Goal: Information Seeking & Learning: Understand process/instructions

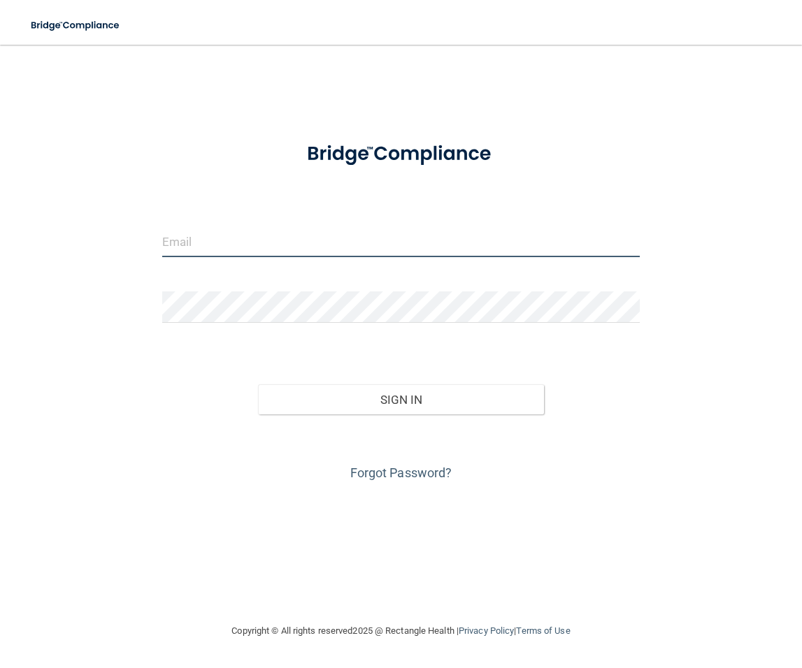
click at [431, 247] on input "email" at bounding box center [400, 241] width 477 height 31
type input "[PERSON_NAME][EMAIL_ADDRESS][DOMAIN_NAME]"
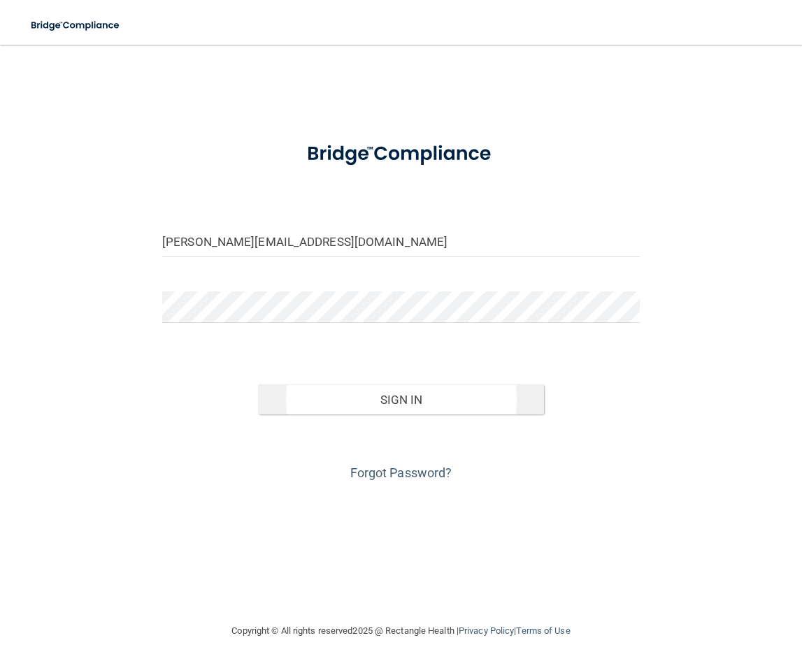
click at [368, 386] on button "Sign In" at bounding box center [401, 399] width 287 height 31
click at [336, 385] on button "Sign In" at bounding box center [401, 399] width 287 height 31
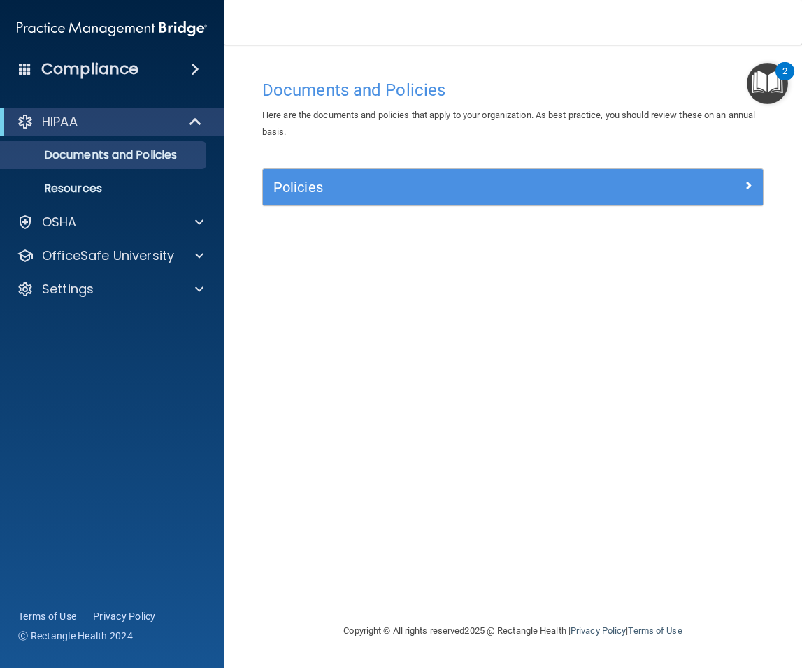
click at [761, 95] on img "Open Resource Center, 2 new notifications" at bounding box center [767, 83] width 41 height 41
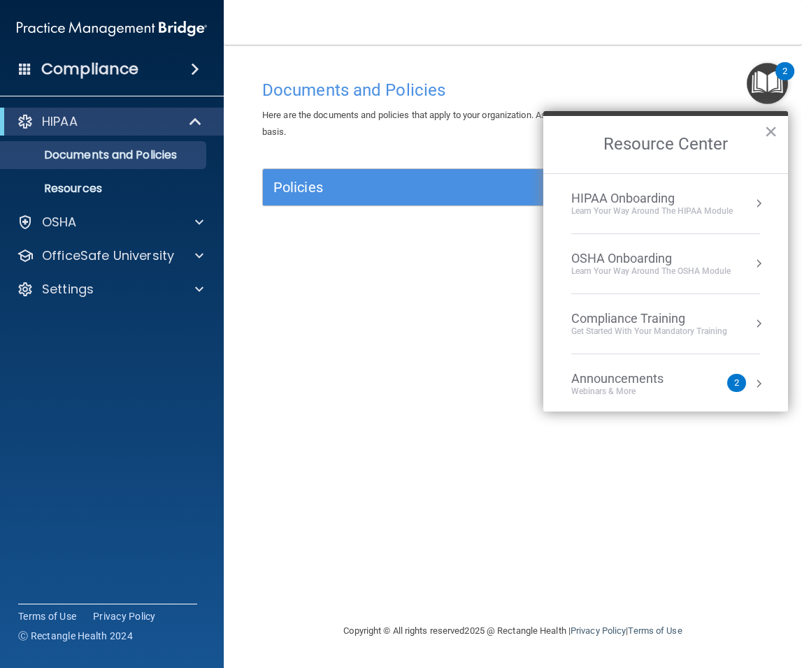
click at [686, 212] on div "Learn Your Way around the HIPAA module" at bounding box center [651, 211] width 161 height 12
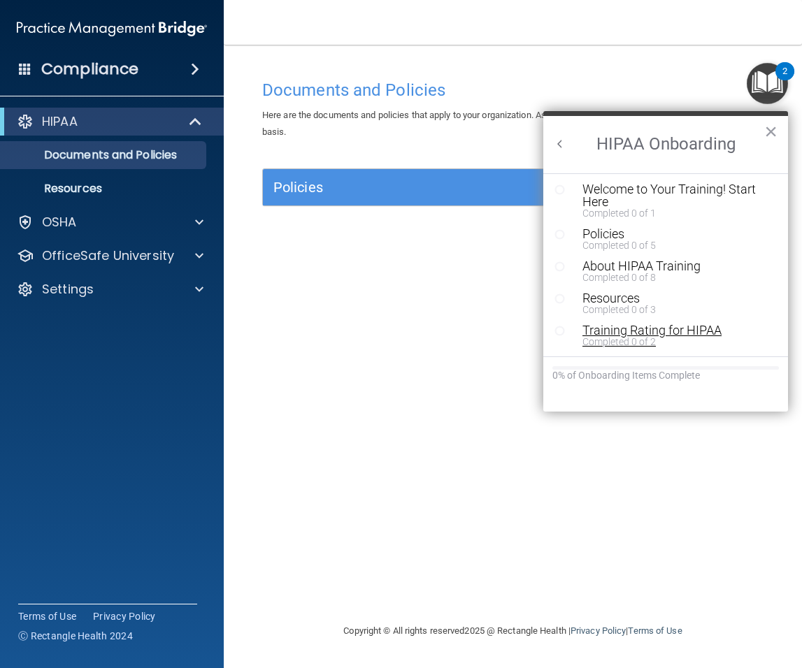
scroll to position [2, 0]
click at [551, 144] on h2 "HIPAA Onboarding" at bounding box center [665, 144] width 245 height 57
click at [564, 141] on button "Back to Resource Center Home" at bounding box center [560, 144] width 14 height 14
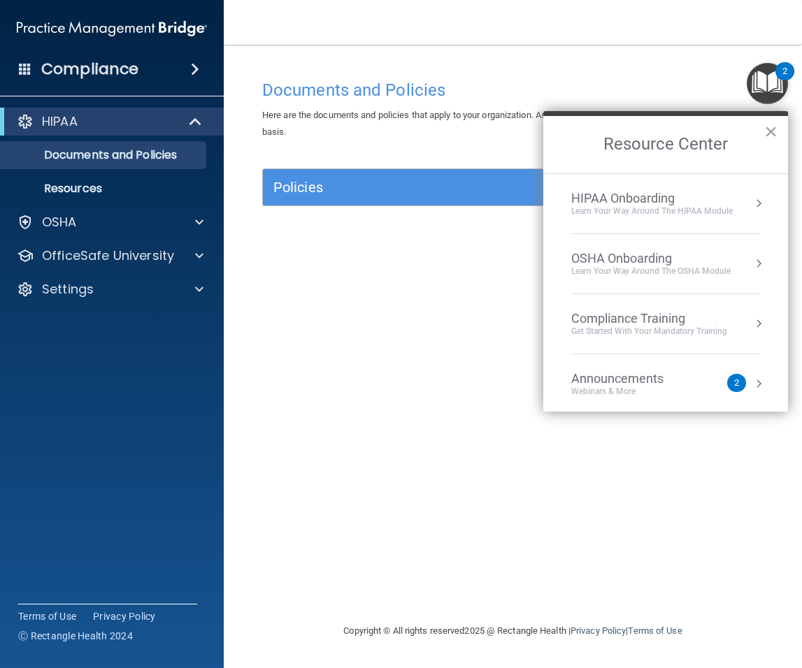
scroll to position [0, 0]
click at [144, 187] on p "Resources" at bounding box center [104, 189] width 191 height 14
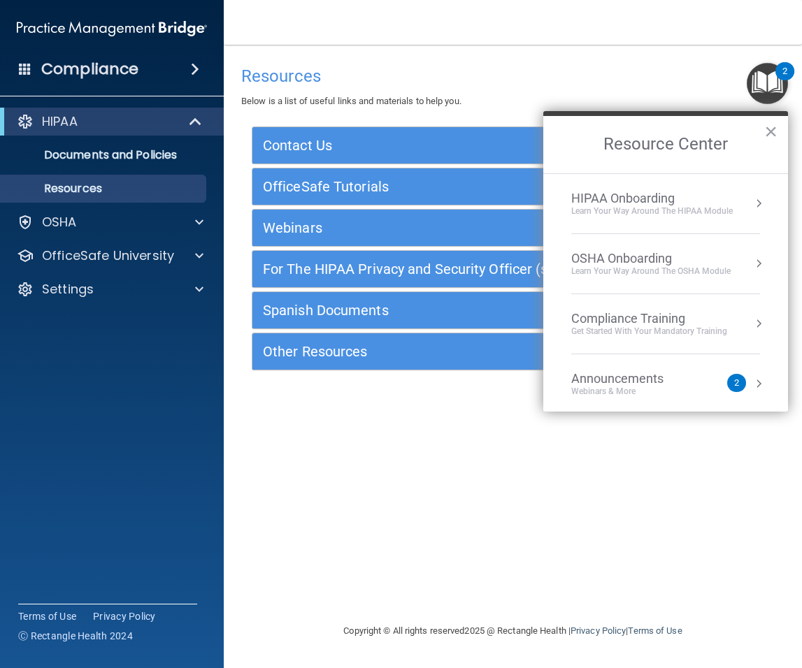
click at [751, 202] on button "Resource Center" at bounding box center [758, 203] width 14 height 14
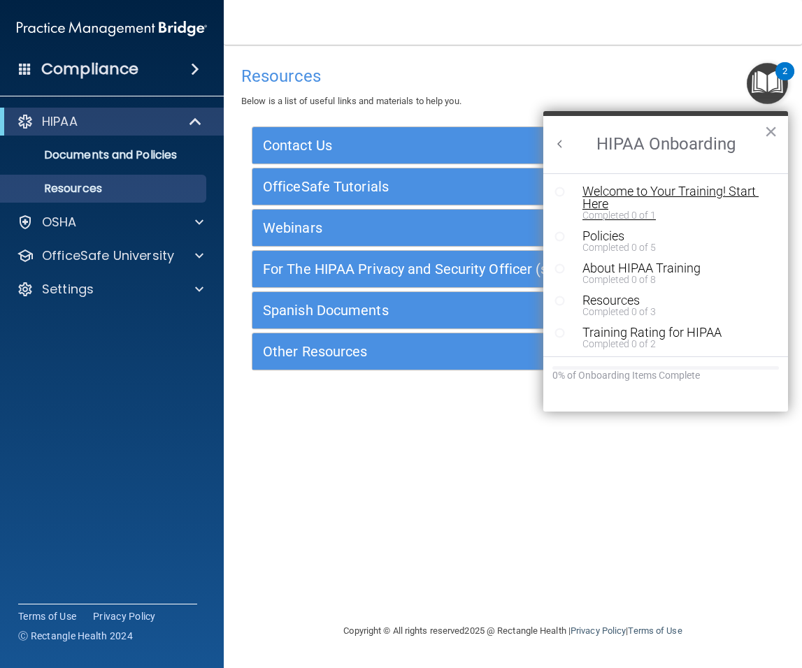
scroll to position [2, 0]
click at [610, 196] on div "Welcome to Your Training! Start Here" at bounding box center [670, 195] width 177 height 25
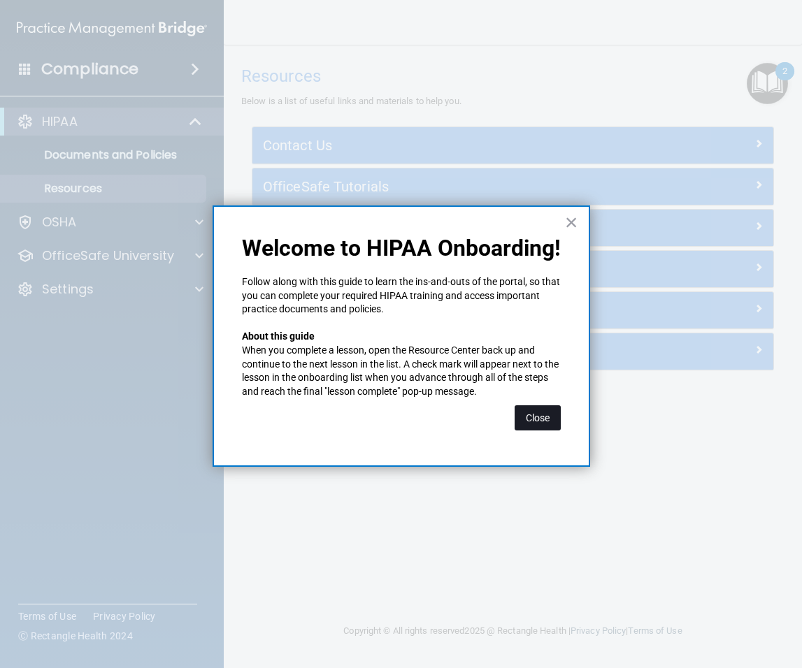
click at [553, 416] on button "Close" at bounding box center [537, 417] width 46 height 25
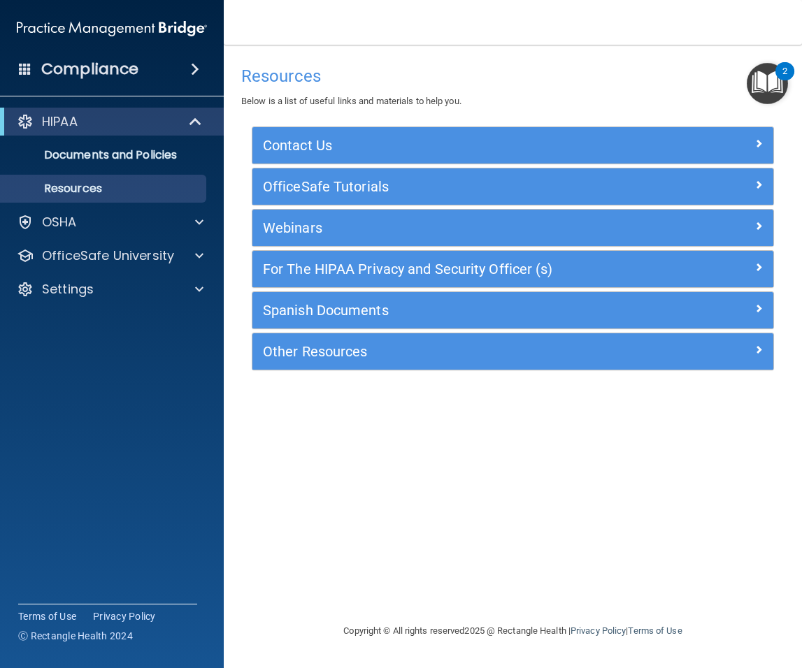
click at [768, 89] on img "Open Resource Center, 2 new notifications" at bounding box center [767, 83] width 41 height 41
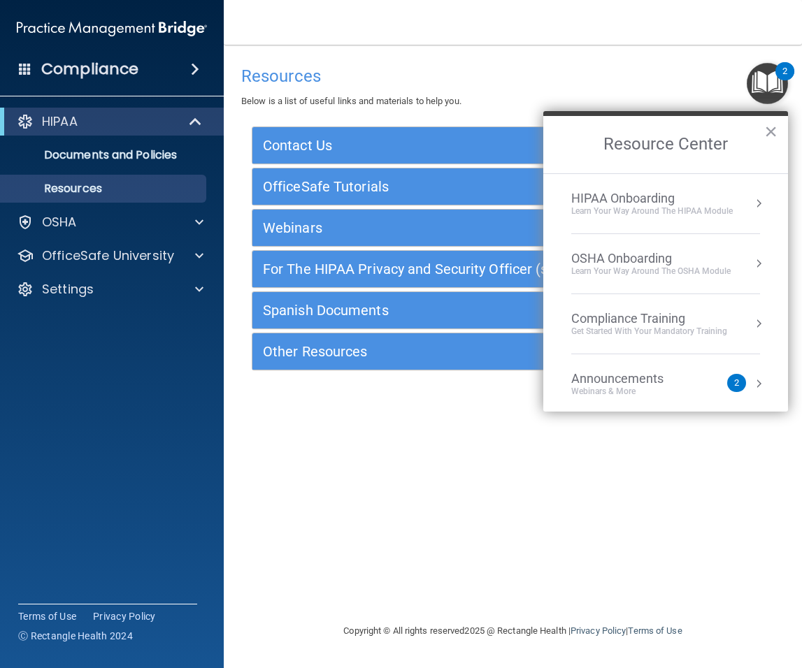
click at [624, 210] on div "Learn Your Way around the HIPAA module" at bounding box center [651, 211] width 161 height 12
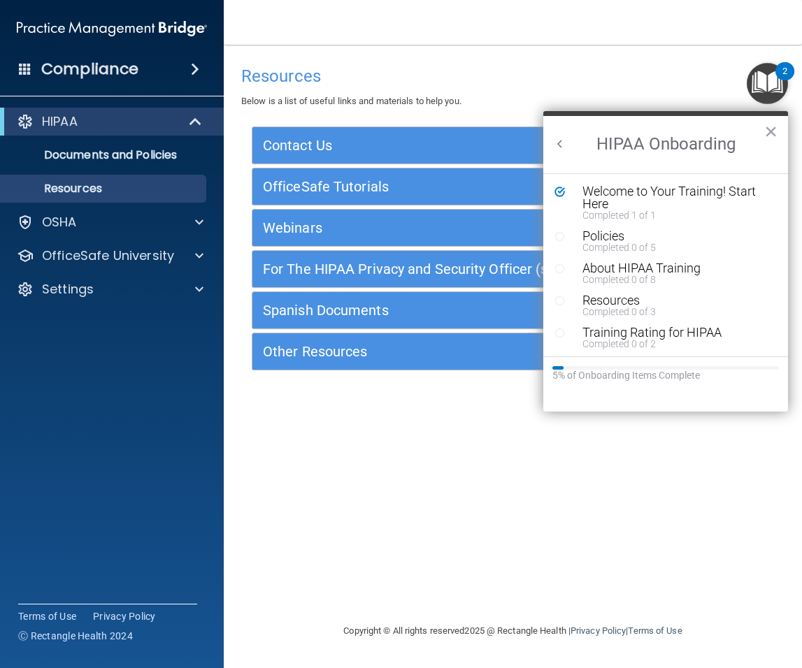
scroll to position [0, 0]
click at [596, 240] on div "Policies" at bounding box center [670, 236] width 177 height 13
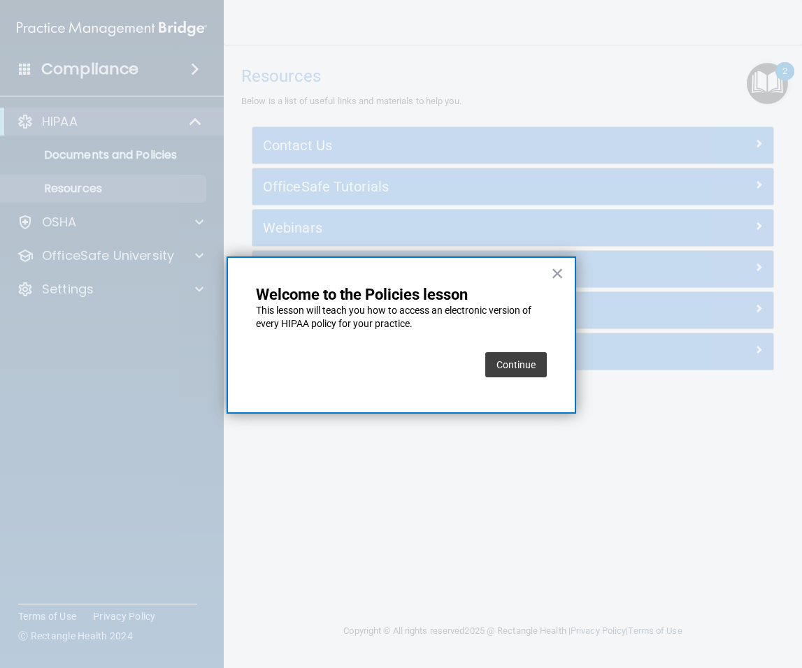
click at [542, 370] on button "Continue" at bounding box center [516, 364] width 62 height 25
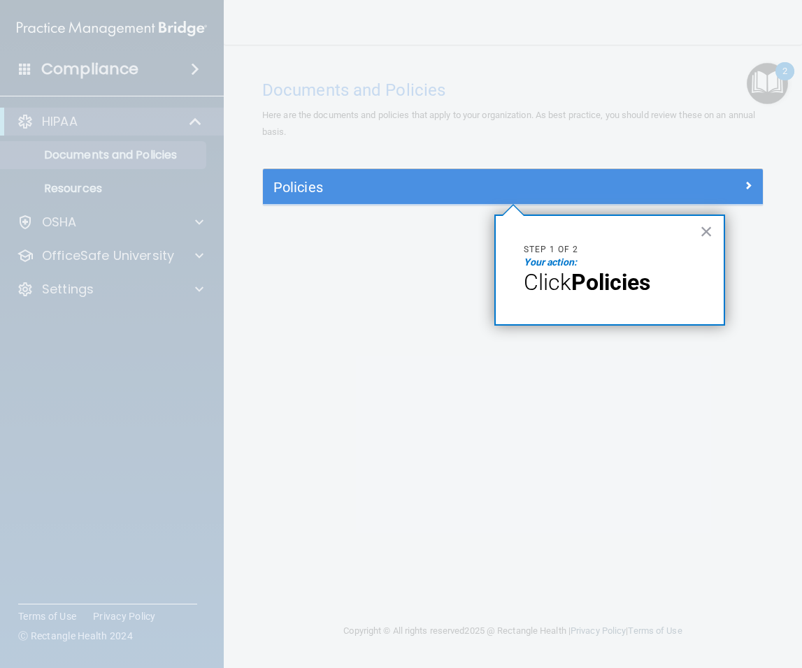
click at [589, 189] on h5 "Policies" at bounding box center [450, 187] width 354 height 15
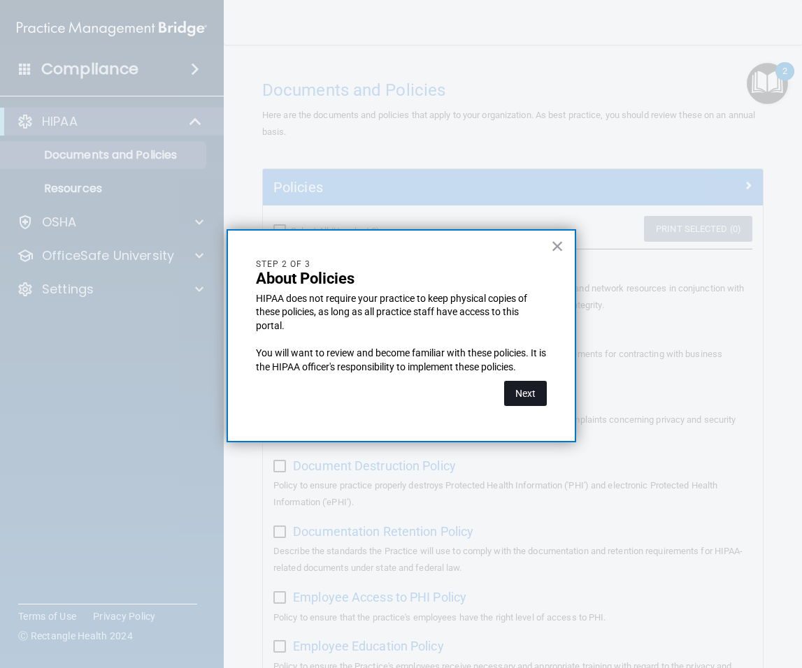
click at [529, 392] on button "Next" at bounding box center [525, 393] width 43 height 25
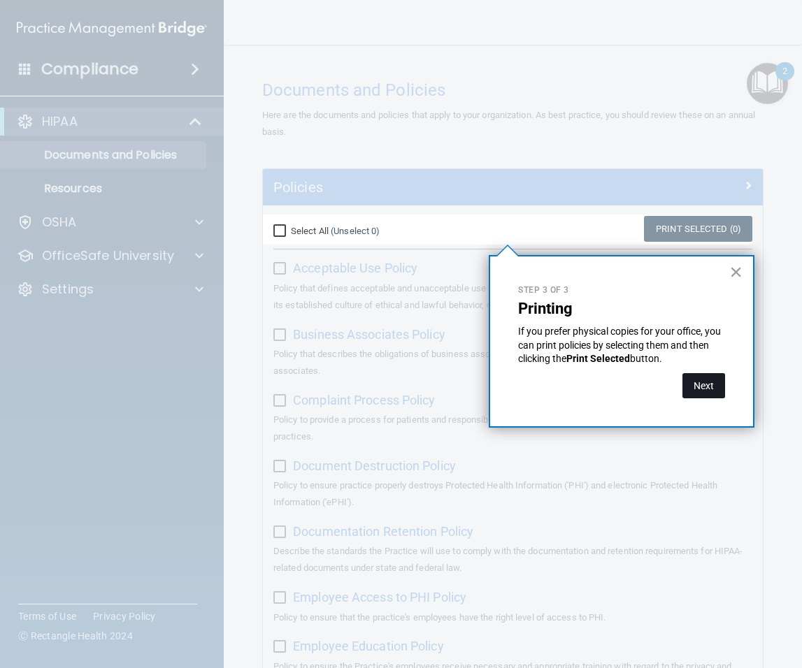
click at [712, 394] on button "Next" at bounding box center [703, 385] width 43 height 25
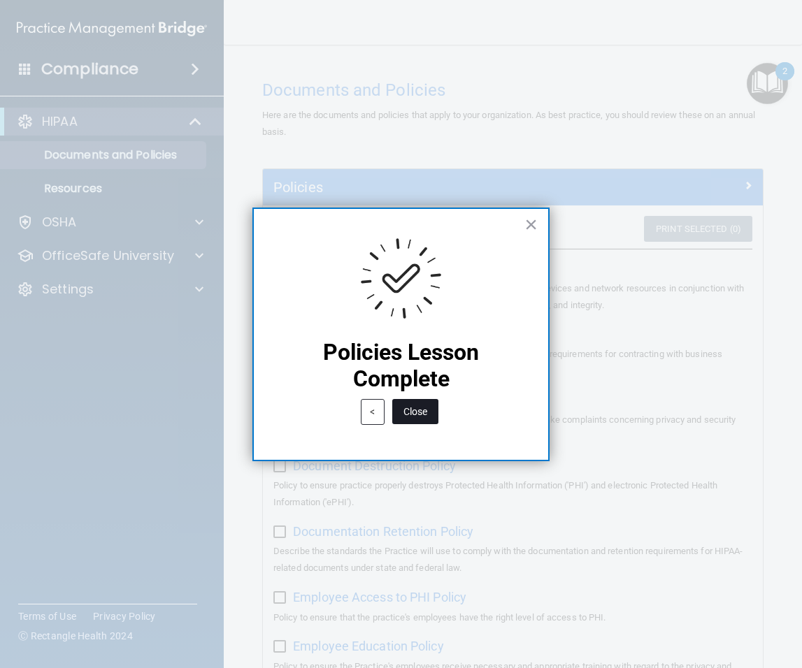
click at [431, 414] on button "Close" at bounding box center [415, 411] width 46 height 25
